Goal: Information Seeking & Learning: Learn about a topic

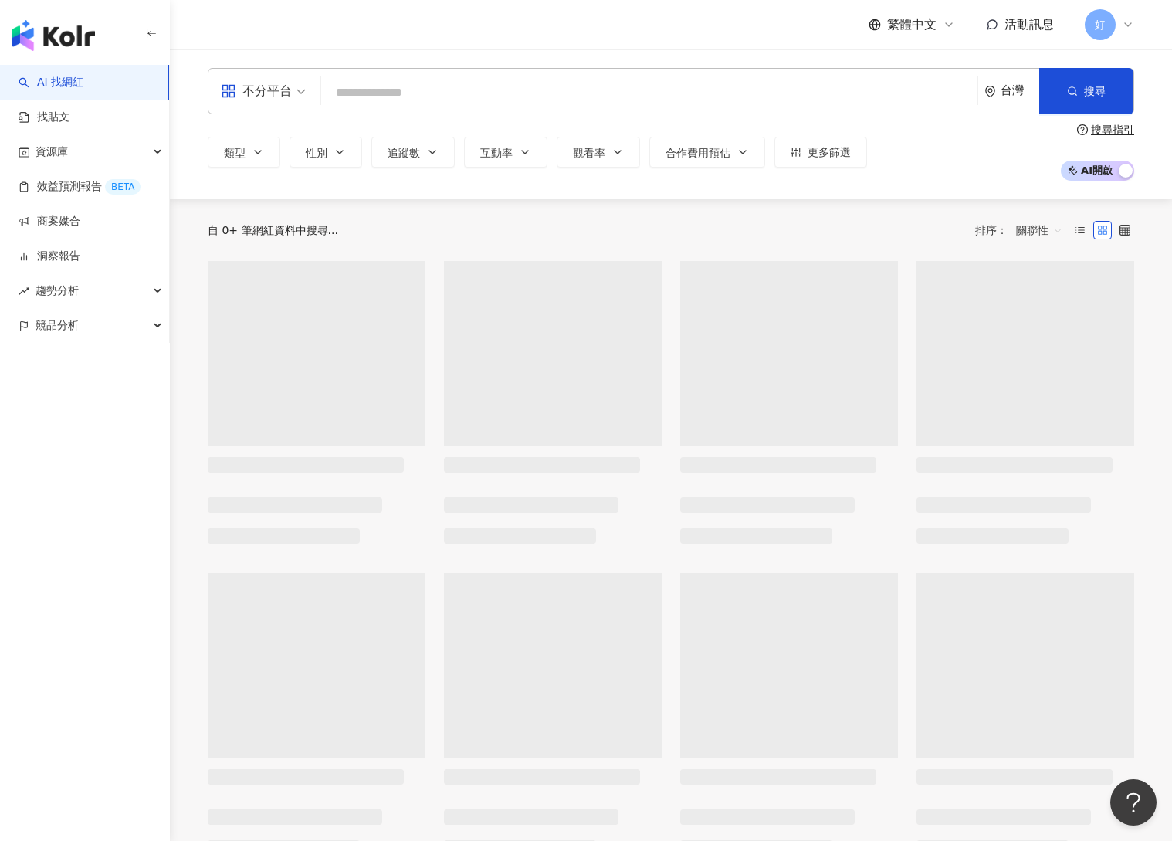
click at [453, 86] on input "search" at bounding box center [649, 92] width 644 height 29
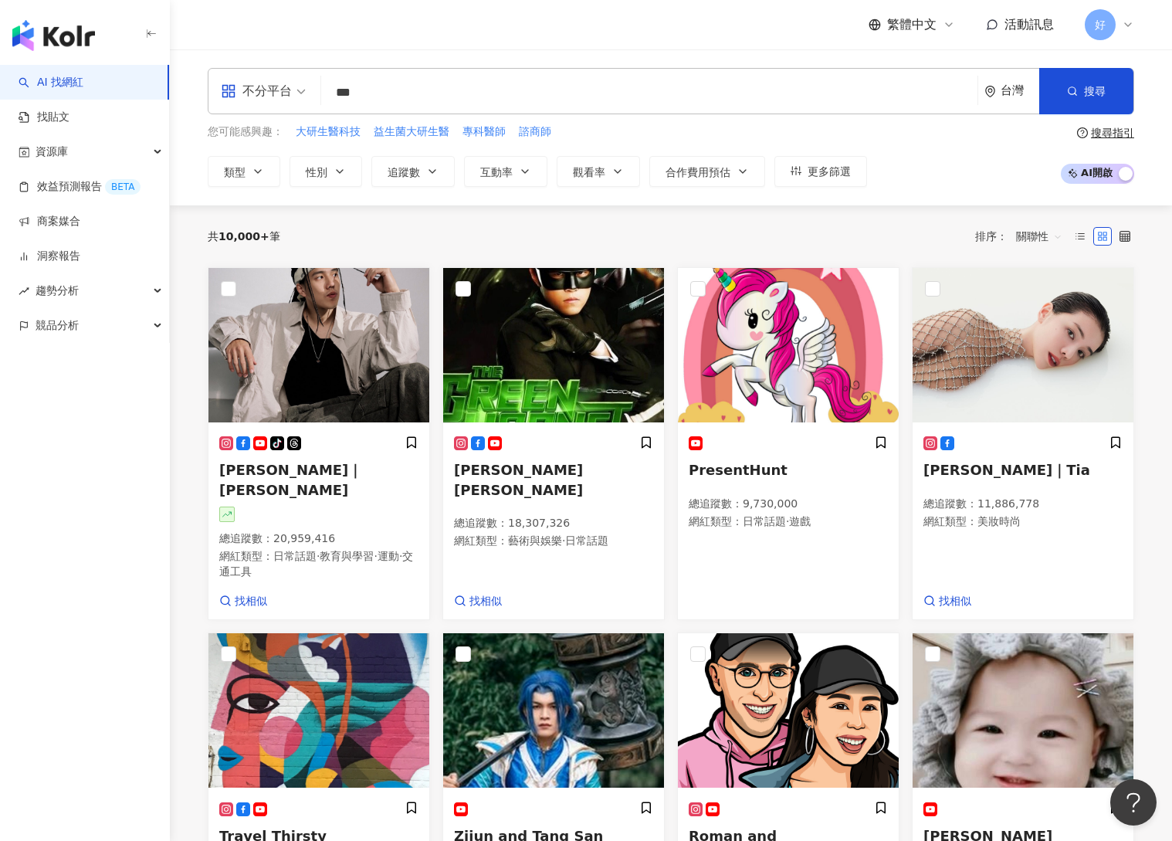
click at [452, 88] on input "***" at bounding box center [649, 92] width 644 height 29
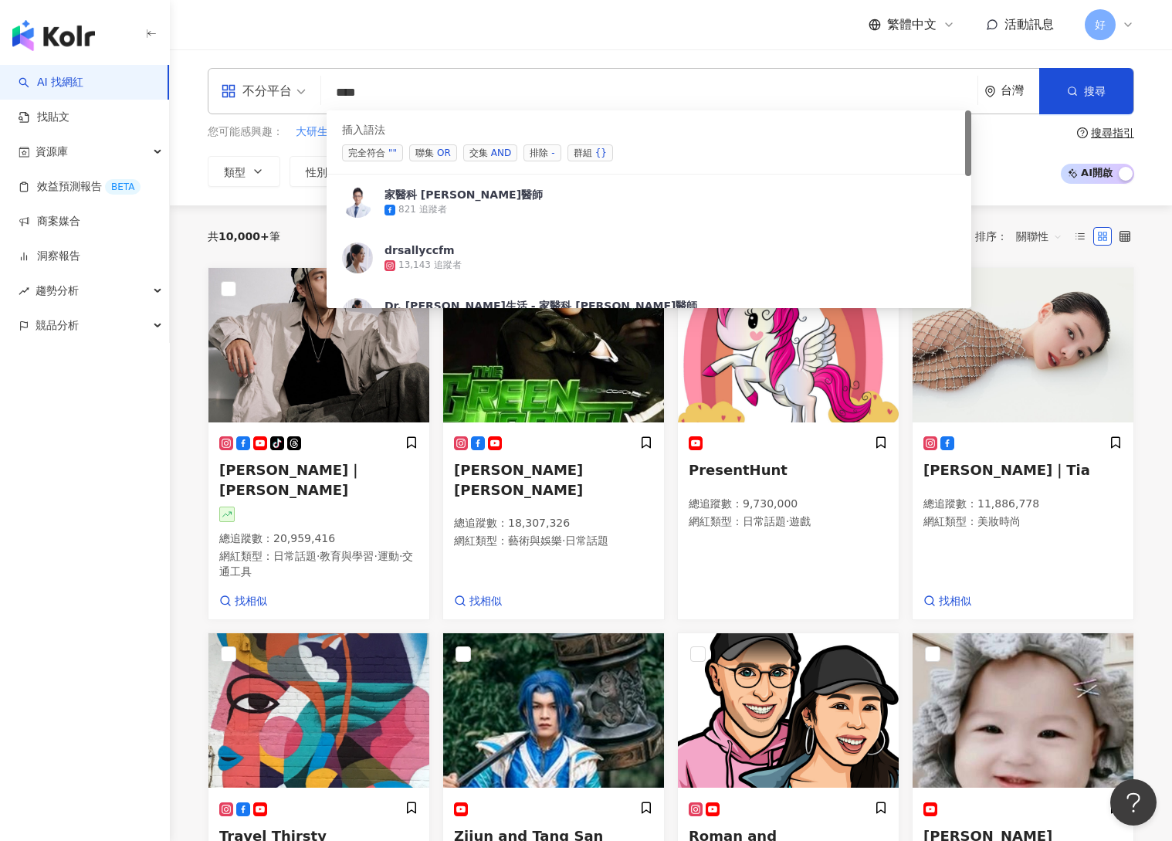
click at [480, 147] on span "交集 AND" at bounding box center [490, 152] width 54 height 17
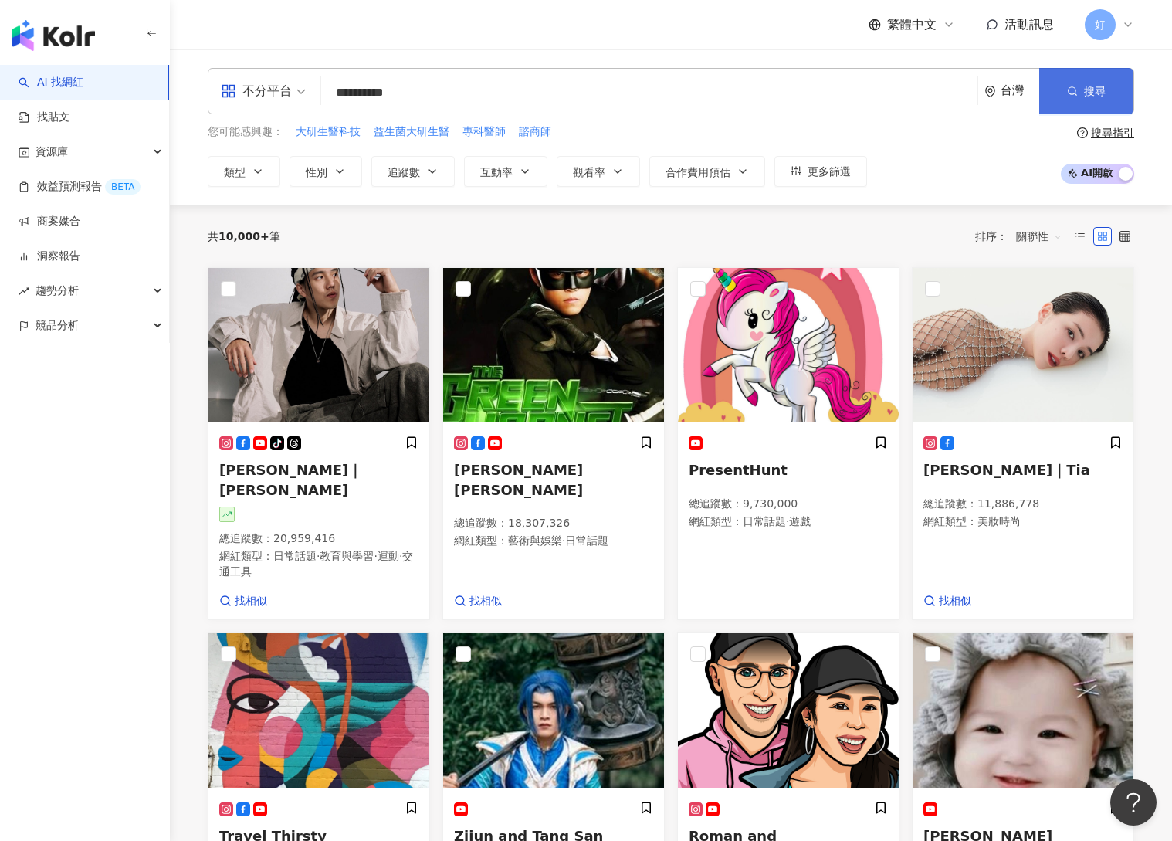
click at [1085, 87] on span "搜尋" at bounding box center [1095, 91] width 22 height 12
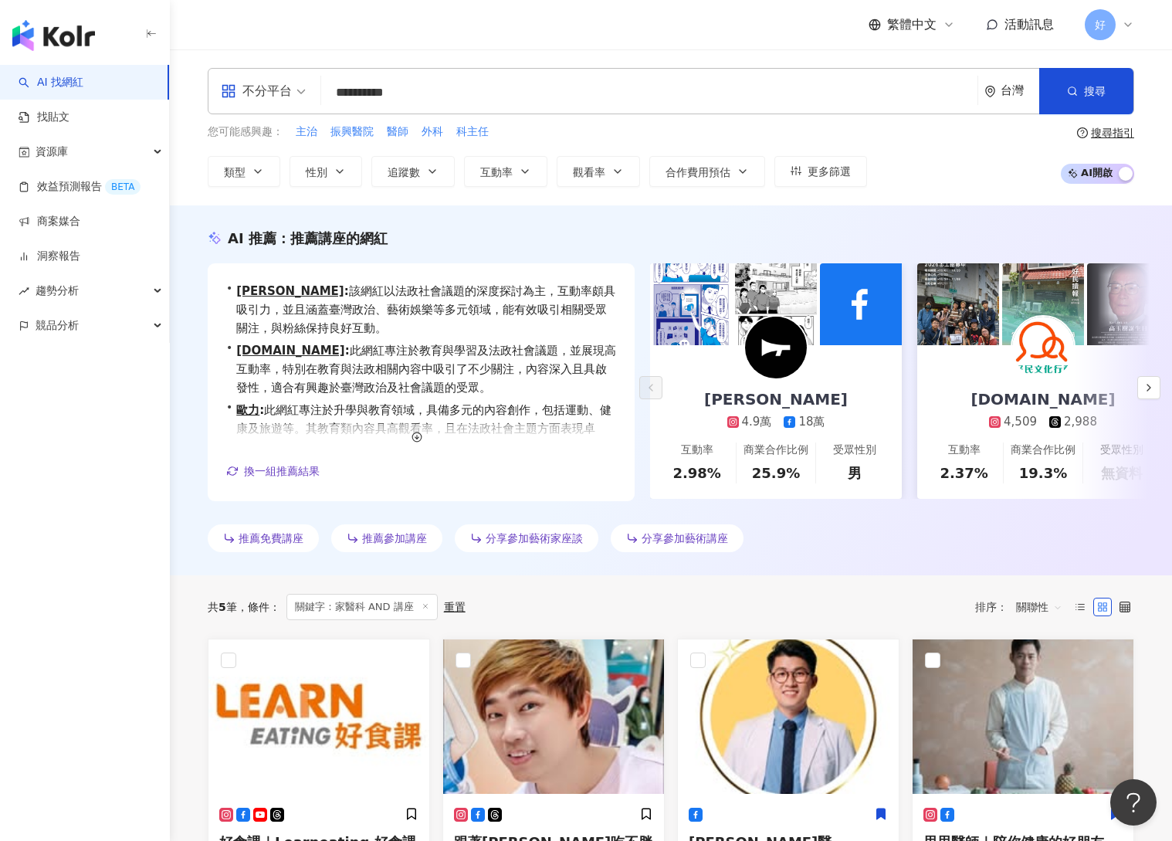
click at [370, 91] on input "**********" at bounding box center [649, 92] width 644 height 29
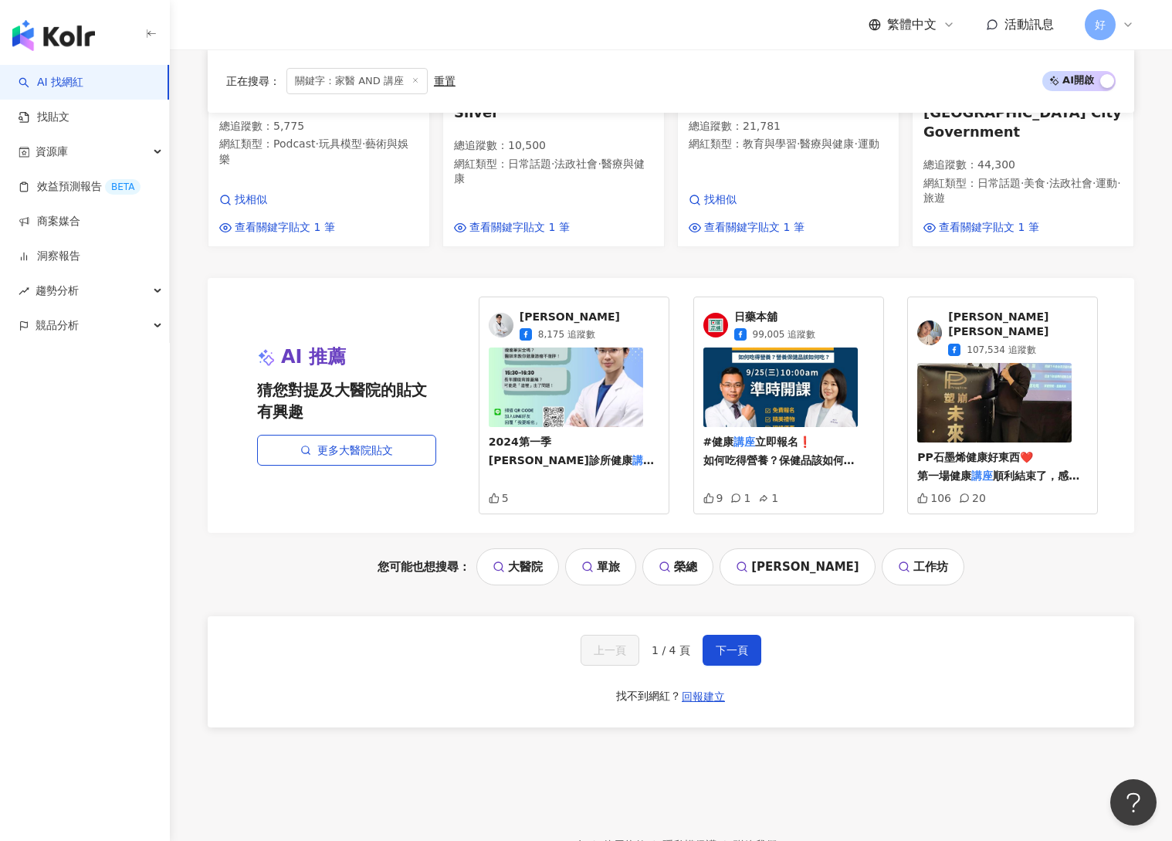
scroll to position [1524, 0]
type input "*********"
click at [733, 643] on span "下一頁" at bounding box center [732, 649] width 32 height 12
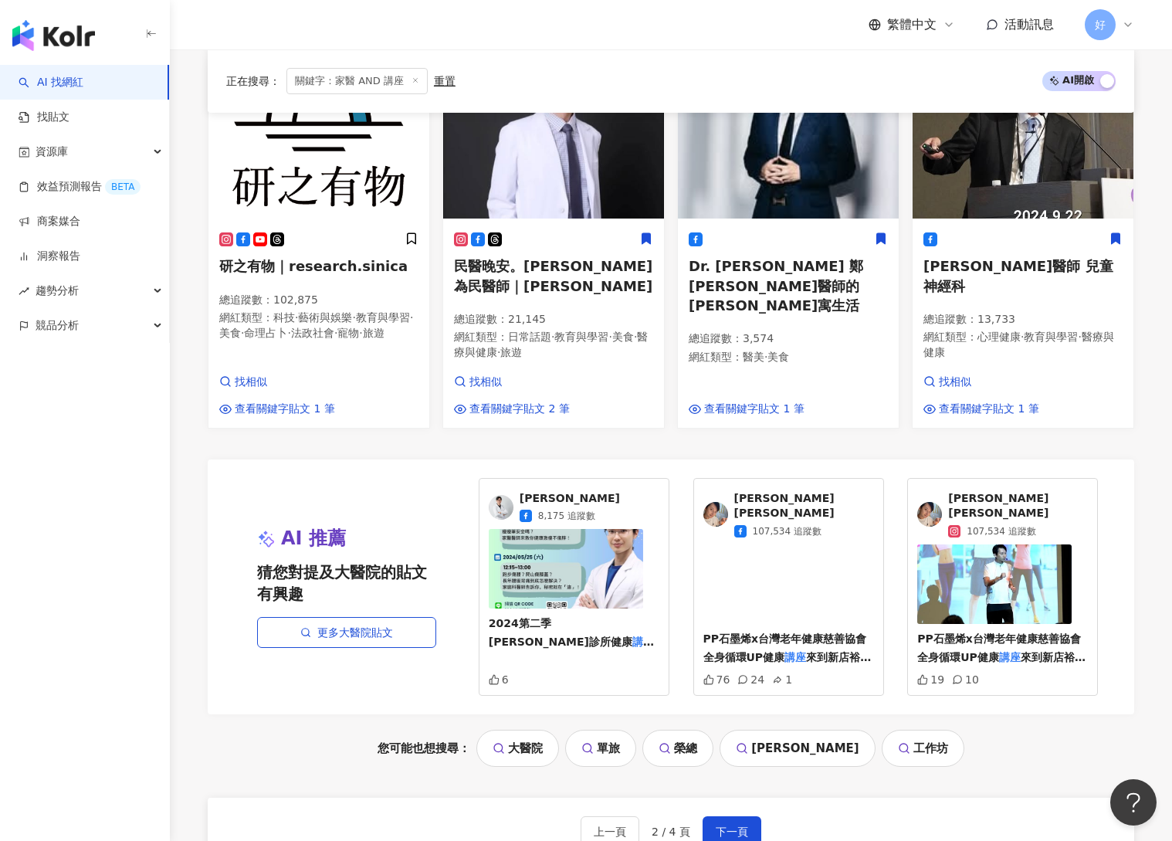
scroll to position [1320, 0]
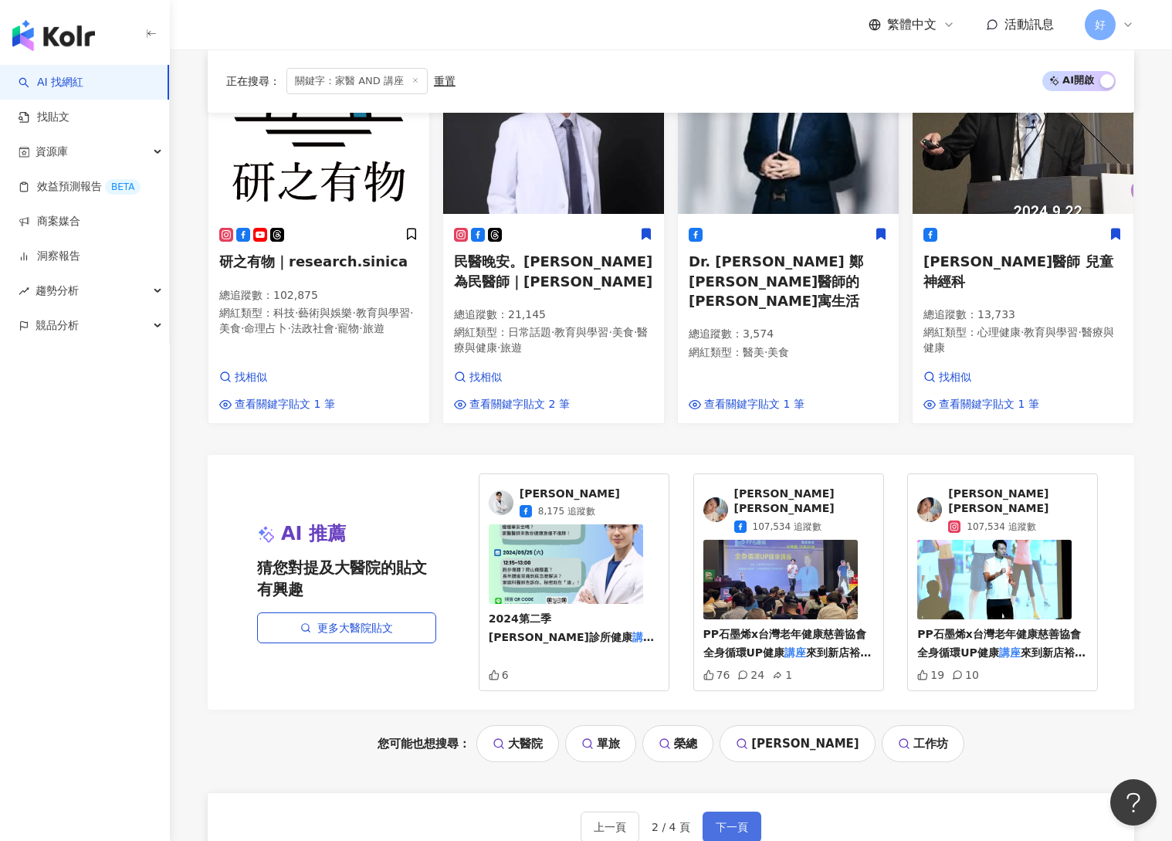
click at [737, 821] on span "下一頁" at bounding box center [732, 827] width 32 height 12
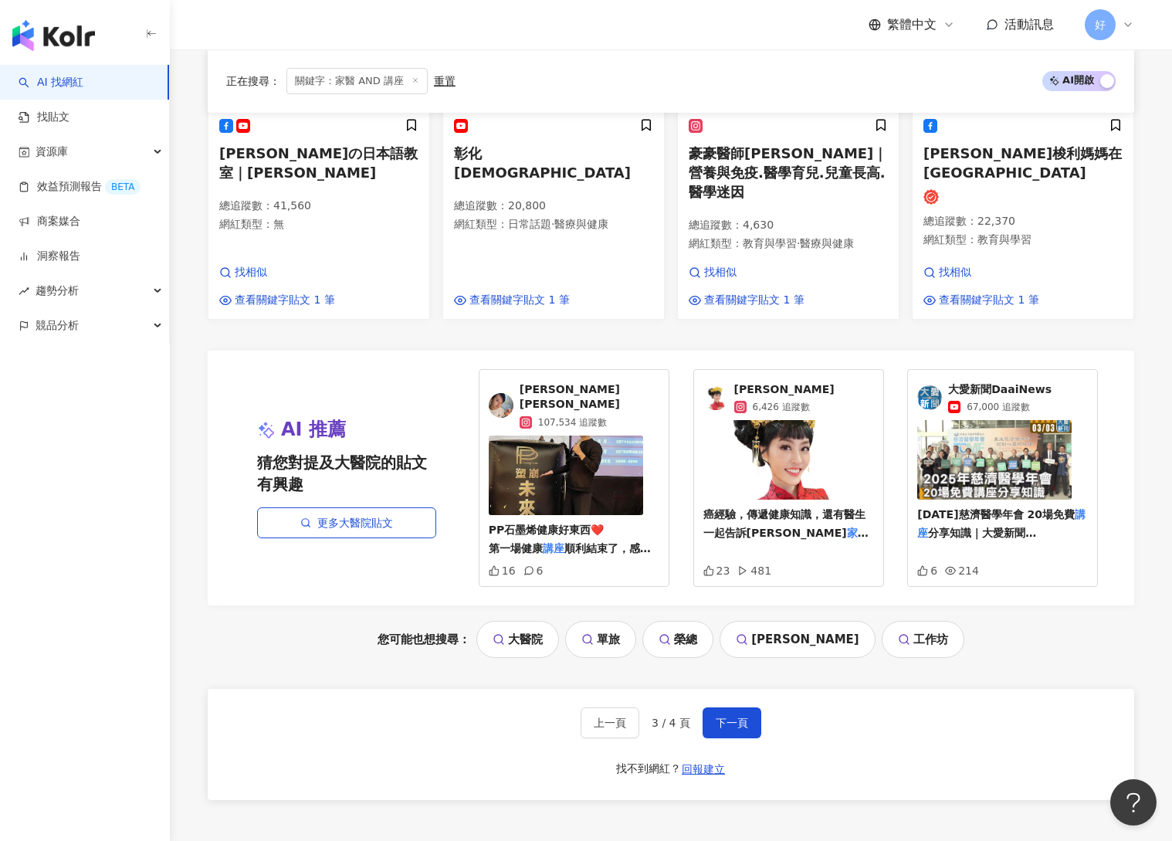
scroll to position [1497, 0]
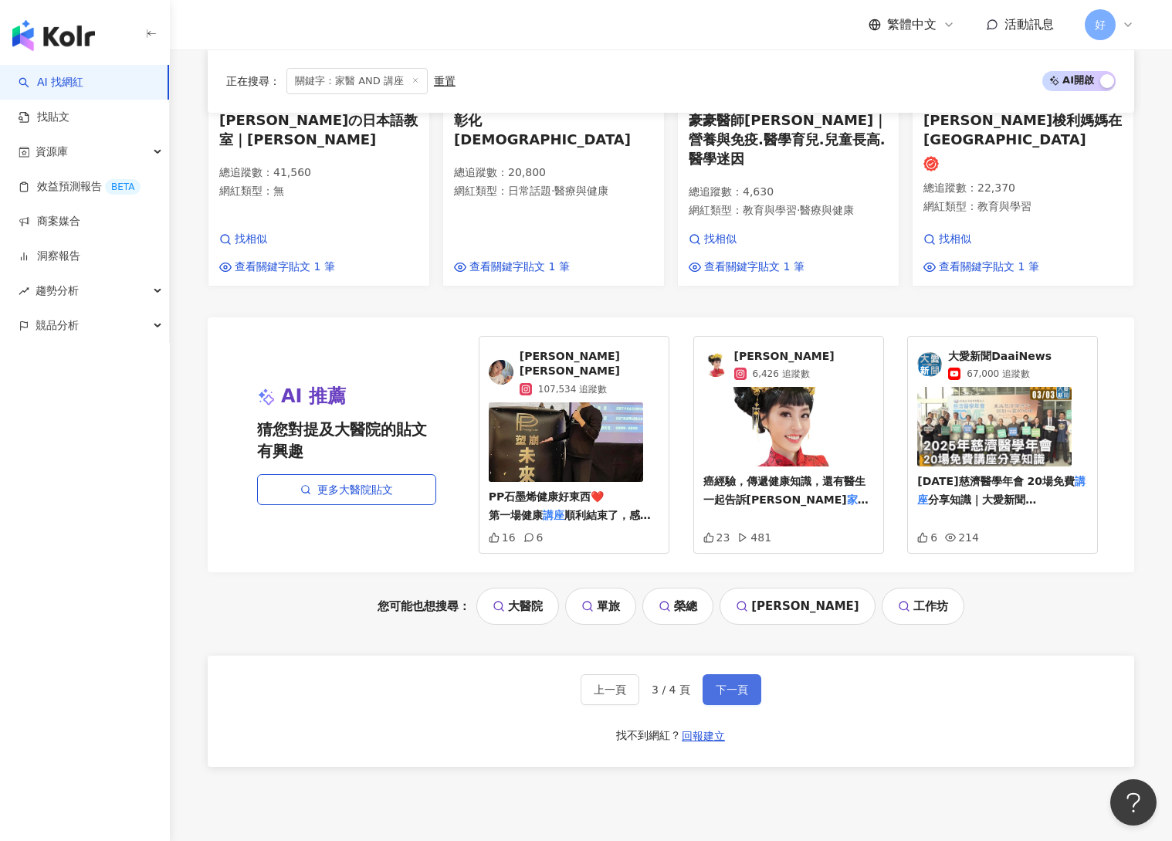
click at [735, 683] on span "下一頁" at bounding box center [732, 689] width 32 height 12
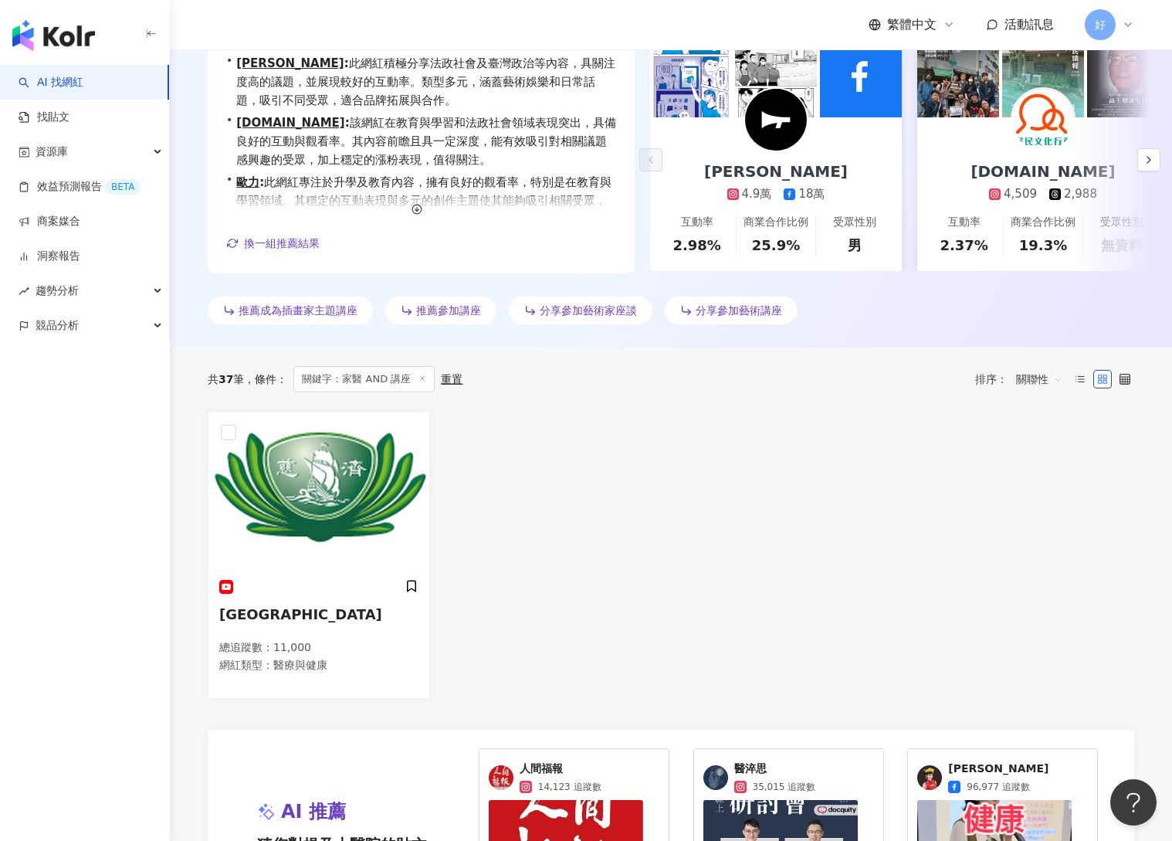
scroll to position [51, 0]
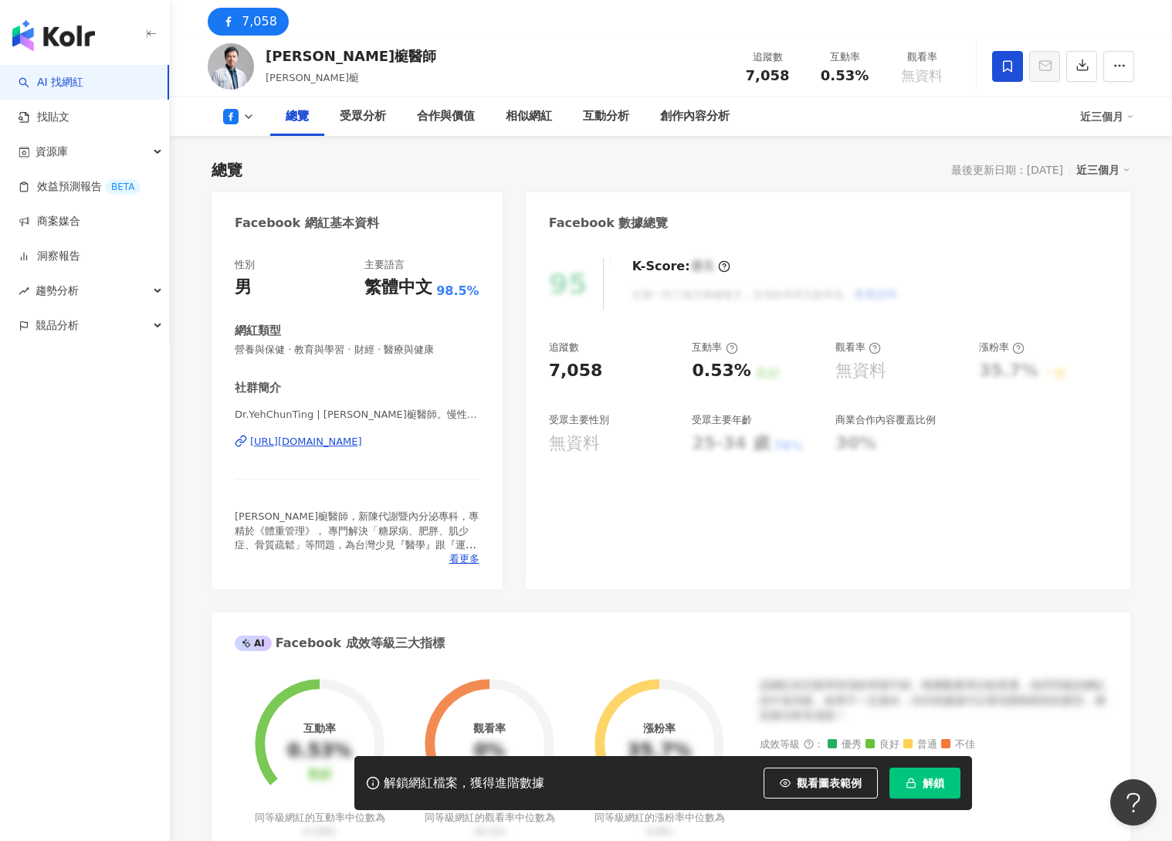
scroll to position [56, 0]
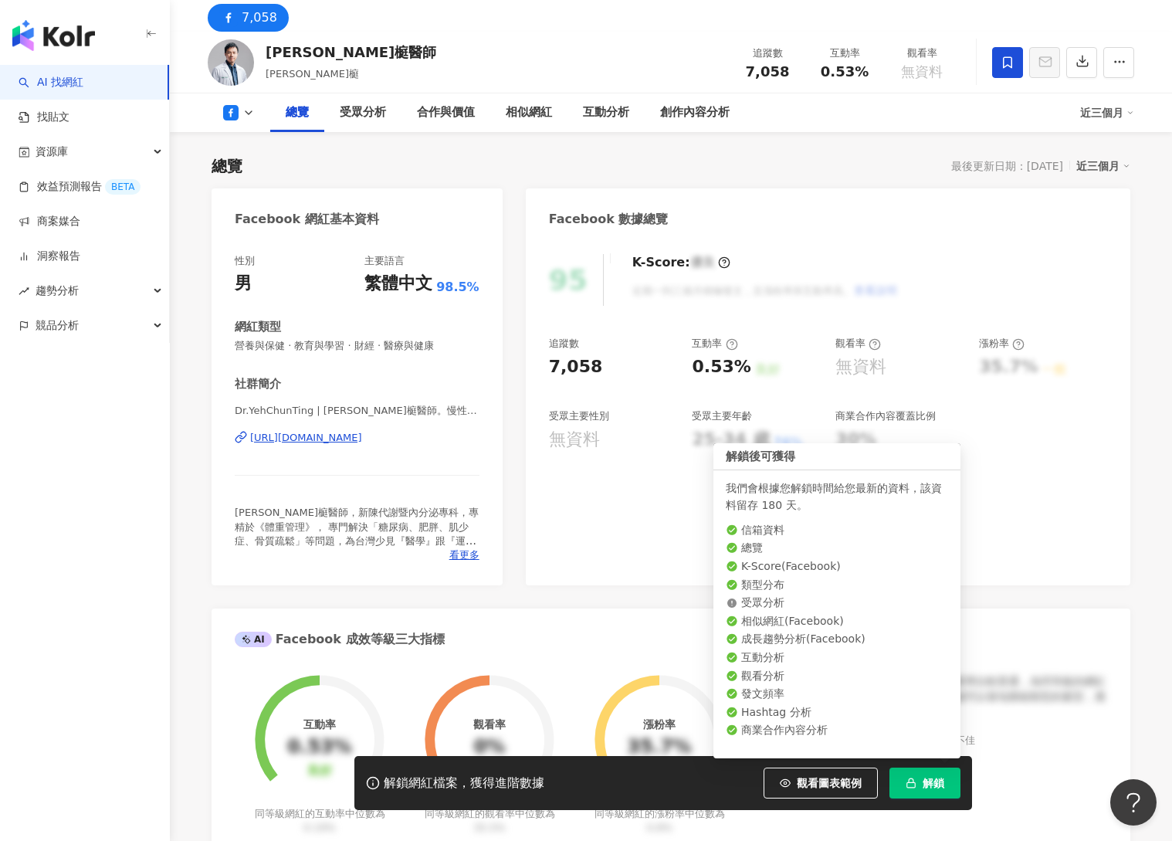
click at [929, 780] on span "解鎖" at bounding box center [933, 783] width 22 height 12
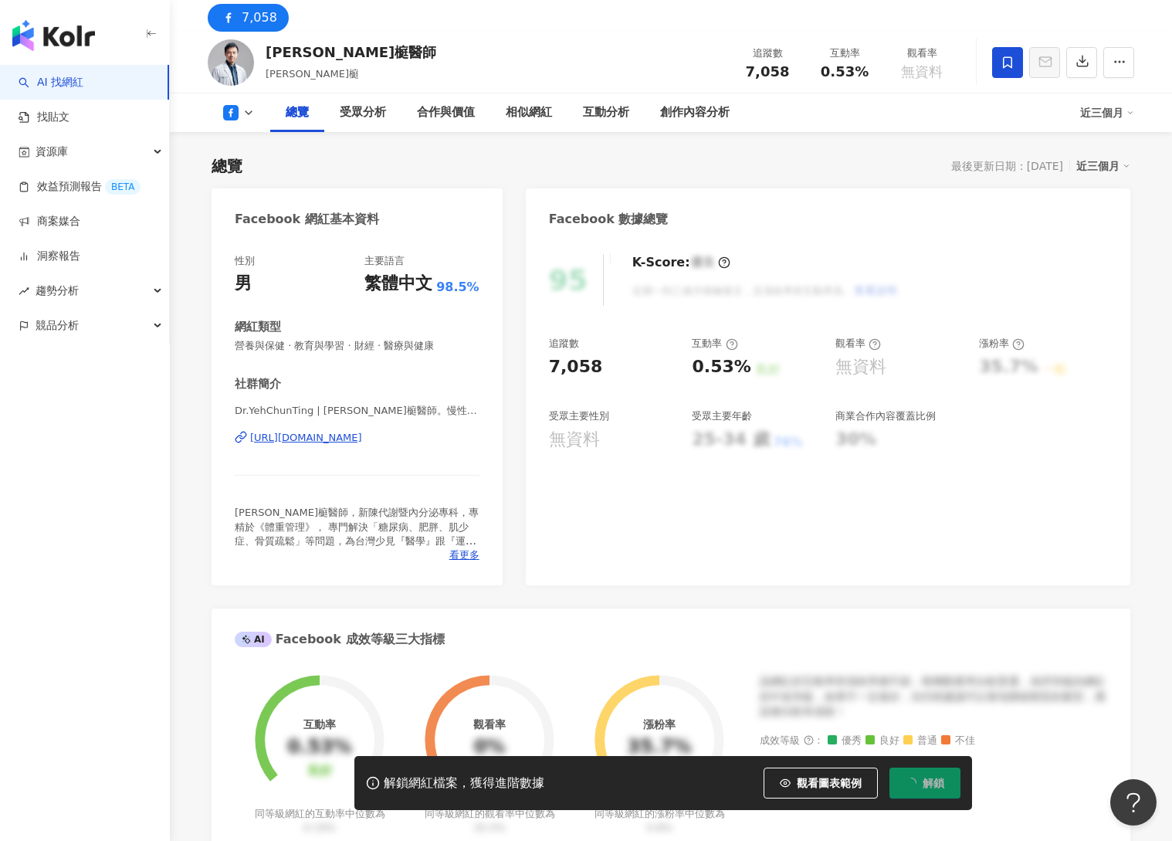
click at [362, 436] on div "[URL][DOMAIN_NAME]" at bounding box center [306, 438] width 112 height 14
